Goal: Information Seeking & Learning: Learn about a topic

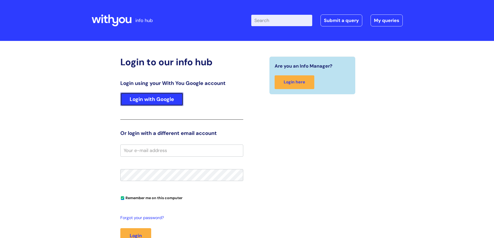
click at [163, 99] on link "Login with Google" at bounding box center [151, 99] width 63 height 13
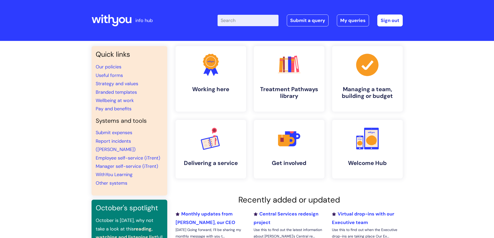
click at [253, 20] on input "Enter your search term here..." at bounding box center [248, 20] width 61 height 11
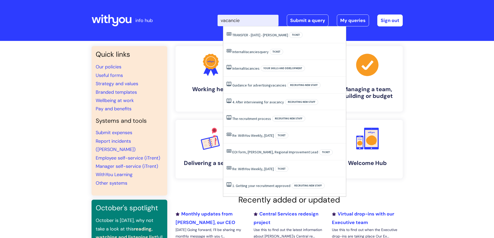
type input "vacancies"
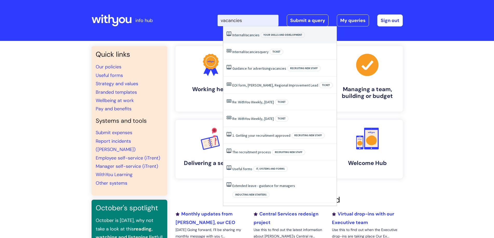
click at [251, 35] on span "Vacancies" at bounding box center [252, 35] width 16 height 5
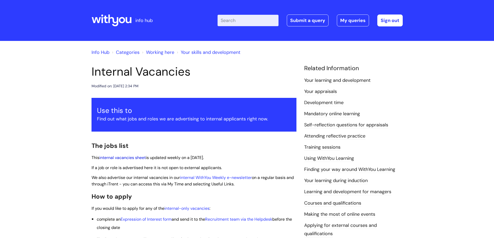
click at [130, 157] on link "internal vacancies sheet" at bounding box center [122, 157] width 46 height 5
